Goal: Task Accomplishment & Management: Use online tool/utility

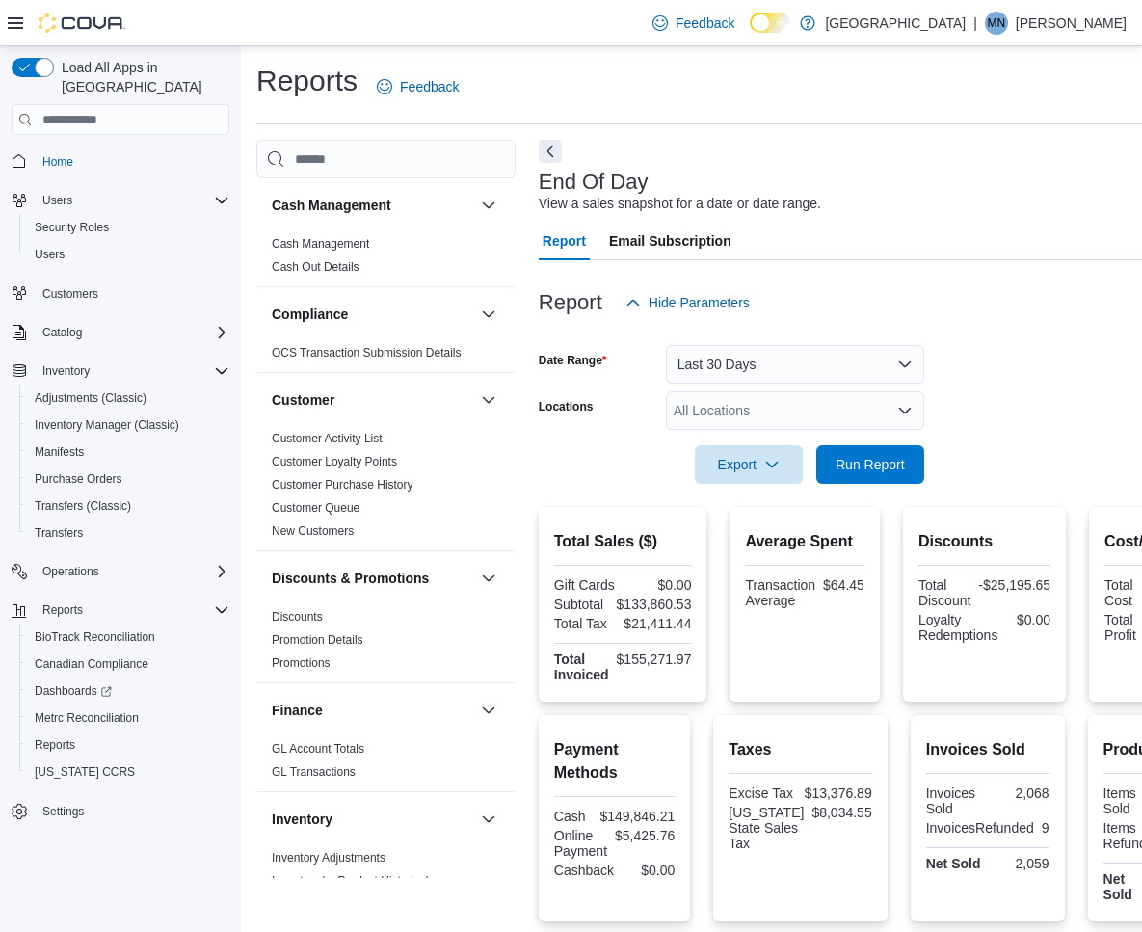
click at [873, 461] on span "Run Report" at bounding box center [870, 464] width 69 height 19
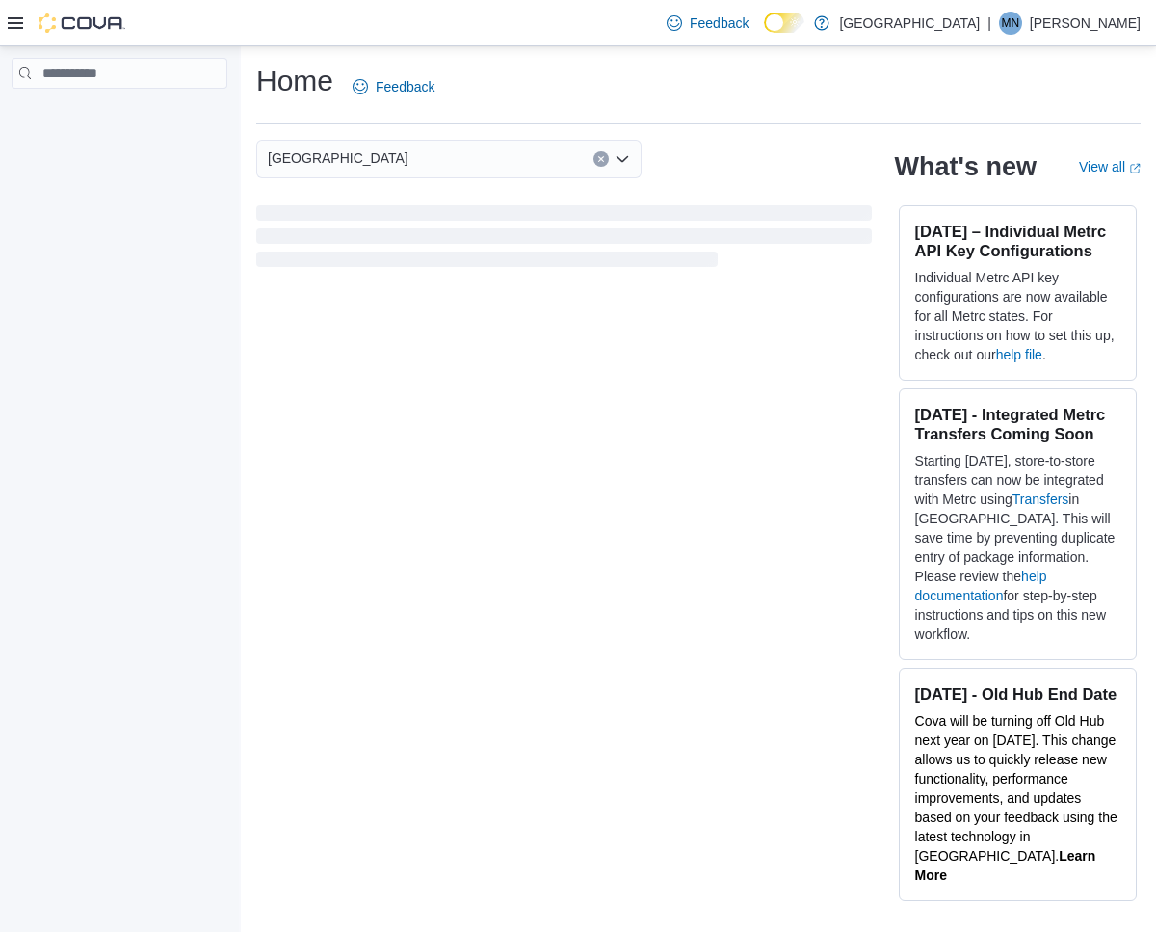
click at [15, 22] on icon at bounding box center [15, 23] width 15 height 12
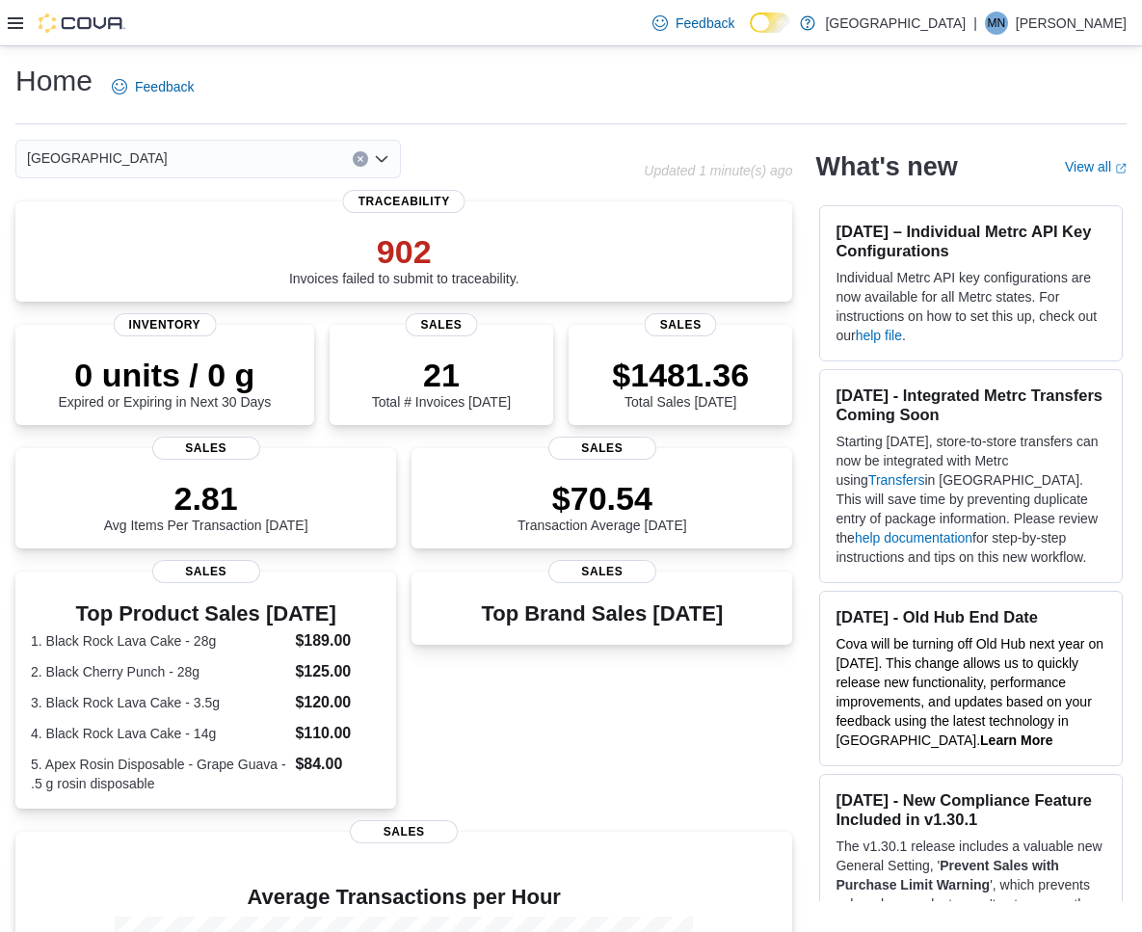
click at [13, 24] on icon at bounding box center [15, 22] width 15 height 15
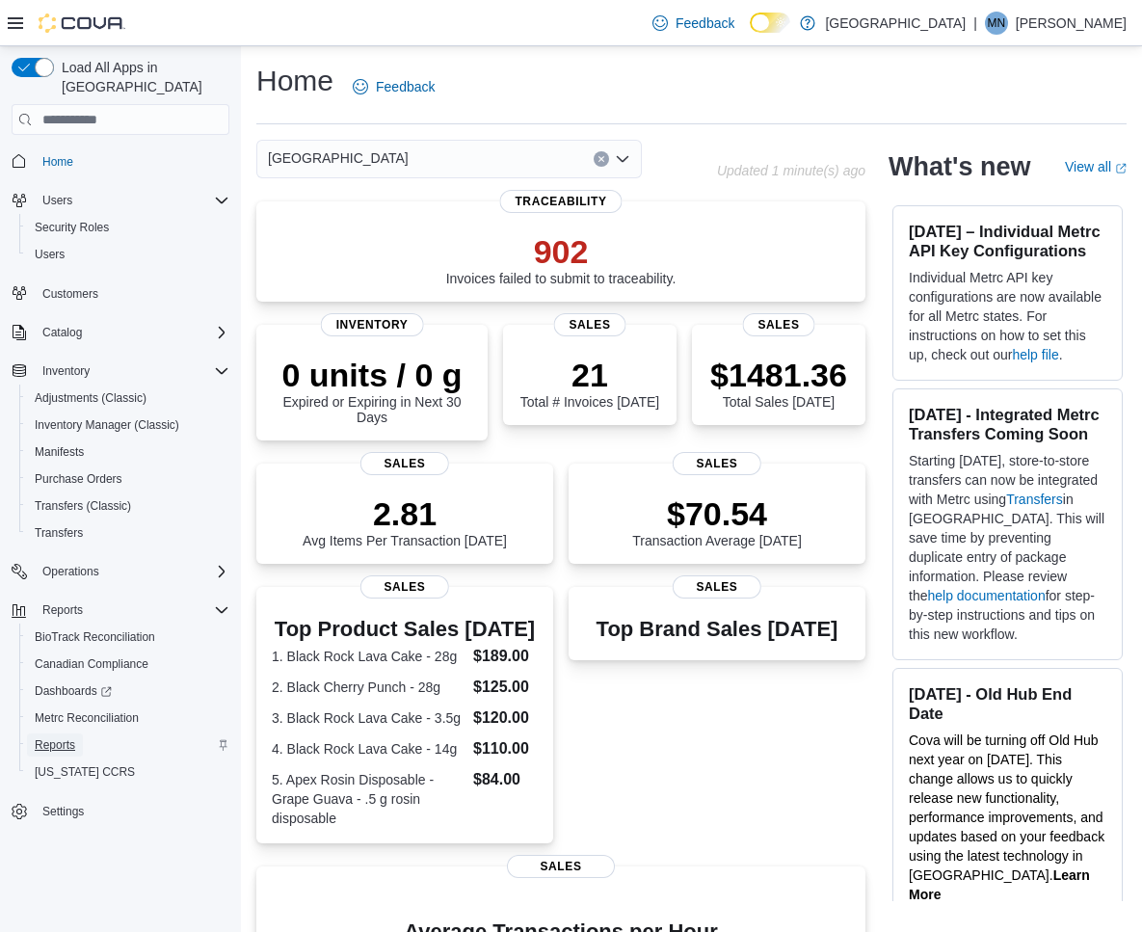
click at [75, 737] on span "Reports" at bounding box center [55, 744] width 40 height 15
